Goal: Information Seeking & Learning: Understand process/instructions

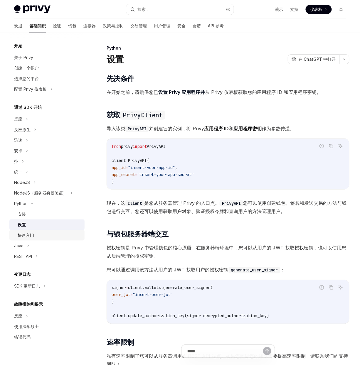
click at [50, 236] on div "快速入门" at bounding box center [49, 235] width 63 height 7
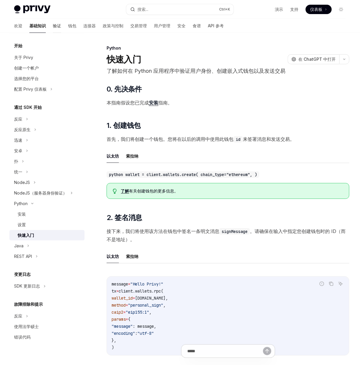
click at [53, 25] on font "验证" at bounding box center [57, 25] width 8 height 5
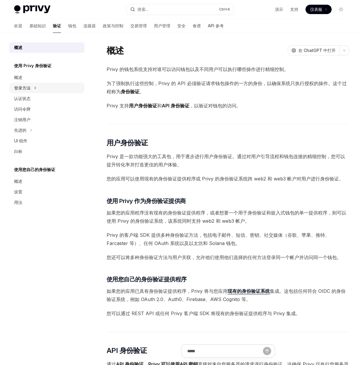
click at [47, 86] on button "登录方法" at bounding box center [46, 88] width 75 height 11
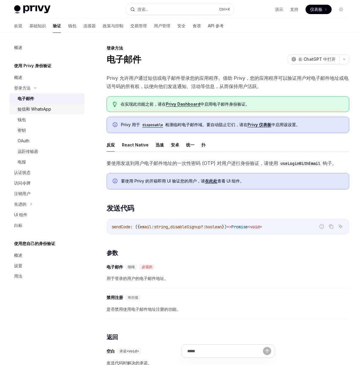
click at [50, 105] on link "短信和 WhatsApp" at bounding box center [46, 109] width 75 height 11
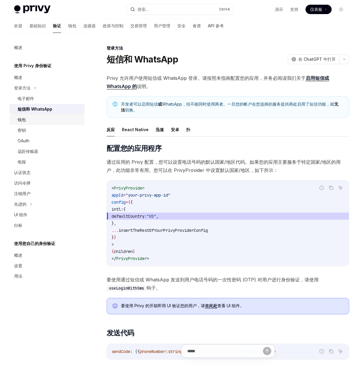
click at [48, 118] on div "钱包" at bounding box center [49, 119] width 63 height 7
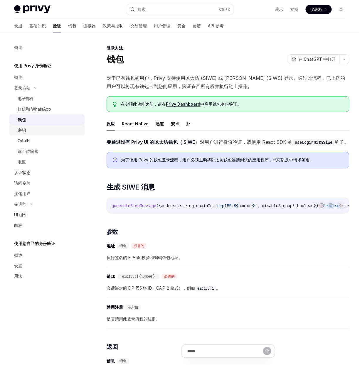
click at [45, 128] on div "密钥" at bounding box center [49, 130] width 63 height 7
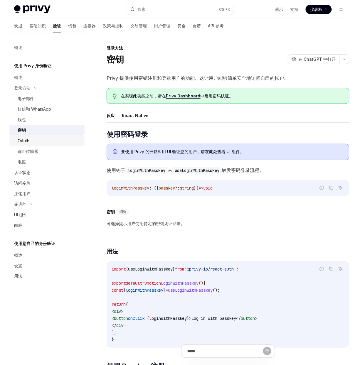
click at [48, 141] on div "OAuth" at bounding box center [49, 140] width 63 height 7
type textarea "*"
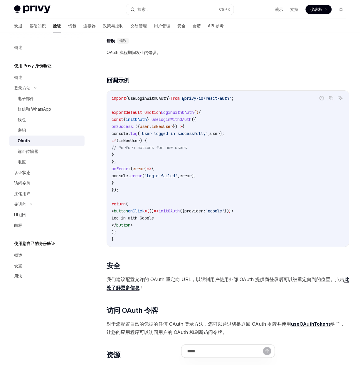
scroll to position [1126, 0]
